Goal: Transaction & Acquisition: Book appointment/travel/reservation

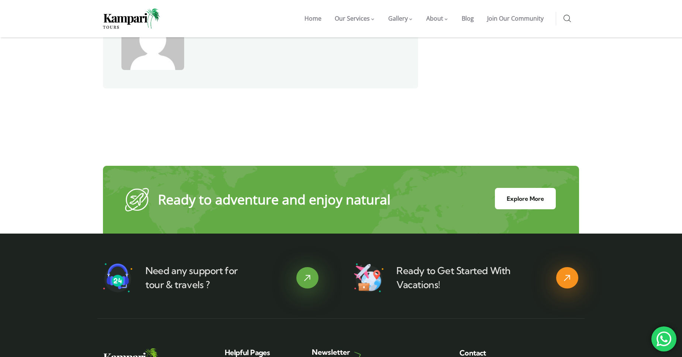
scroll to position [2413, 0]
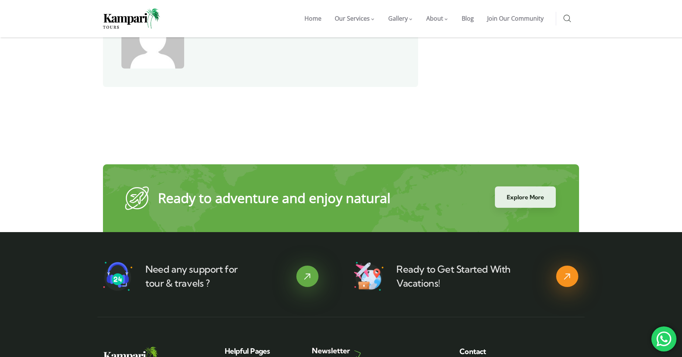
click at [538, 187] on link "Explore More" at bounding box center [525, 197] width 61 height 21
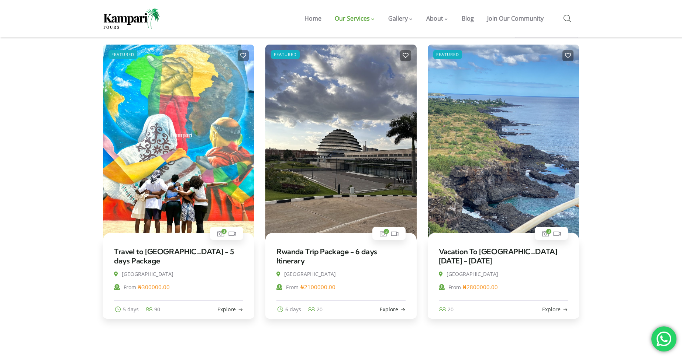
scroll to position [214, 0]
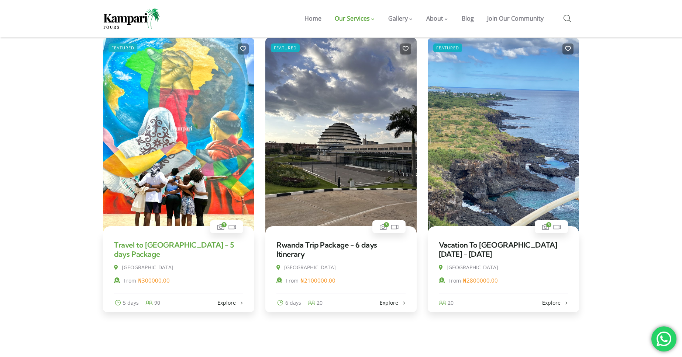
click at [152, 245] on link "Travel to Benin Republic - 5 days Package" at bounding box center [174, 250] width 120 height 18
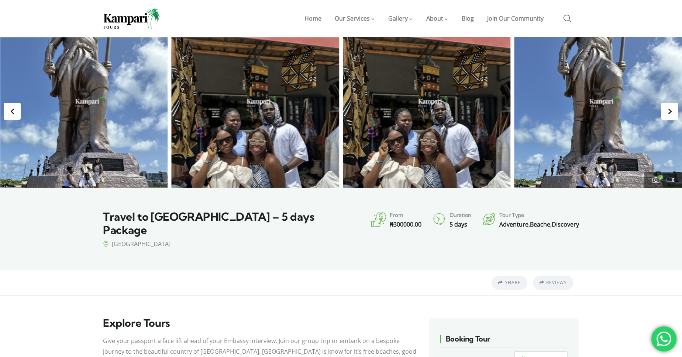
click at [579, 119] on img "3 / 3" at bounding box center [598, 112] width 168 height 151
click at [671, 105] on div "Next slide" at bounding box center [669, 111] width 17 height 17
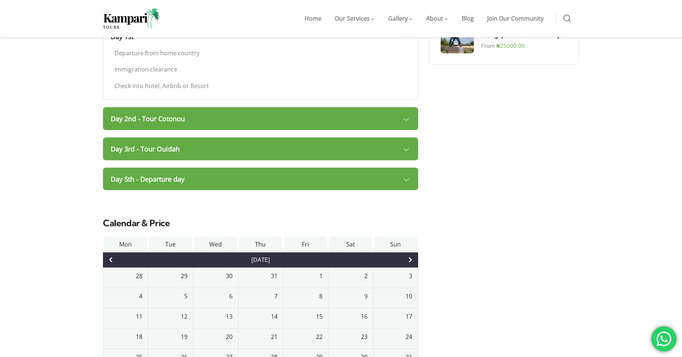
scroll to position [643, 0]
click at [405, 107] on link "Day 2nd - Tour Cotonou" at bounding box center [260, 118] width 315 height 23
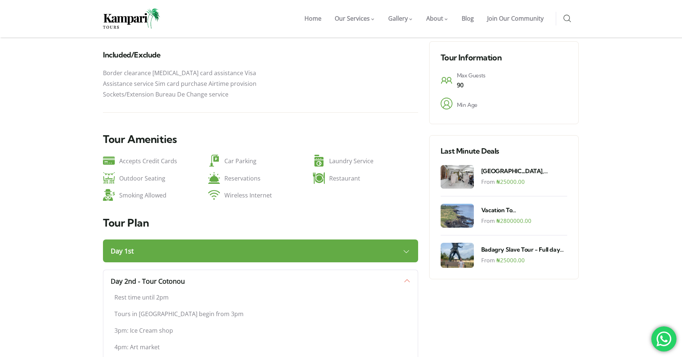
scroll to position [429, 0]
click at [514, 167] on link "[GEOGRAPHIC_DATA], [GEOGRAPHIC_DATA] City Tour- Any 3 days of your choice" at bounding box center [524, 171] width 86 height 8
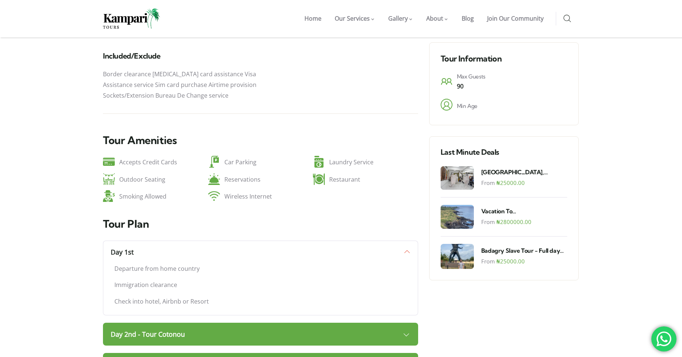
click at [499, 257] on div "From ₦ 25000.00" at bounding box center [524, 262] width 86 height 10
